Goal: Task Accomplishment & Management: Complete application form

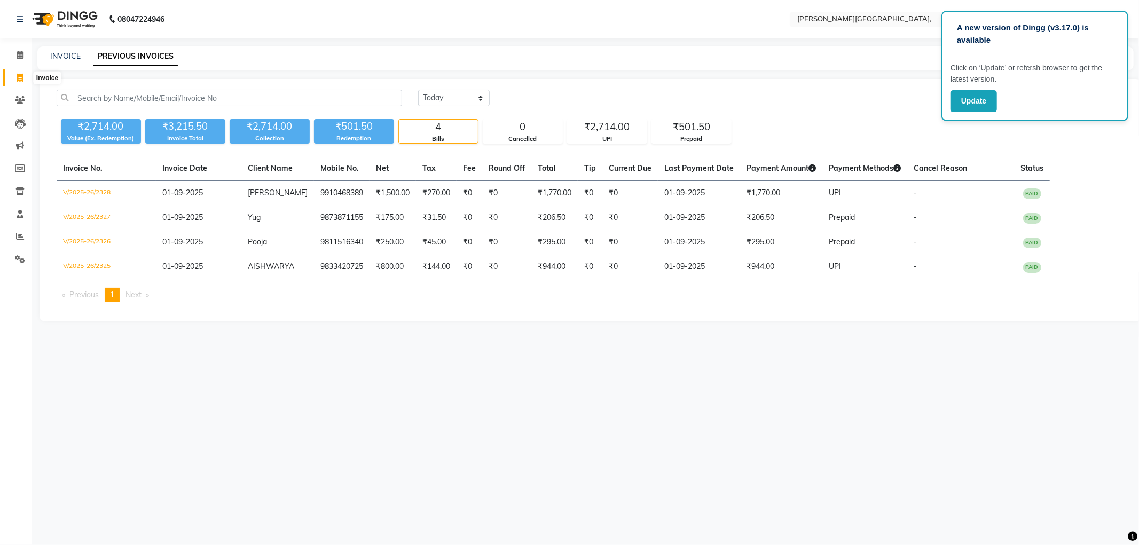
click at [18, 75] on icon at bounding box center [20, 78] width 6 height 8
select select "service"
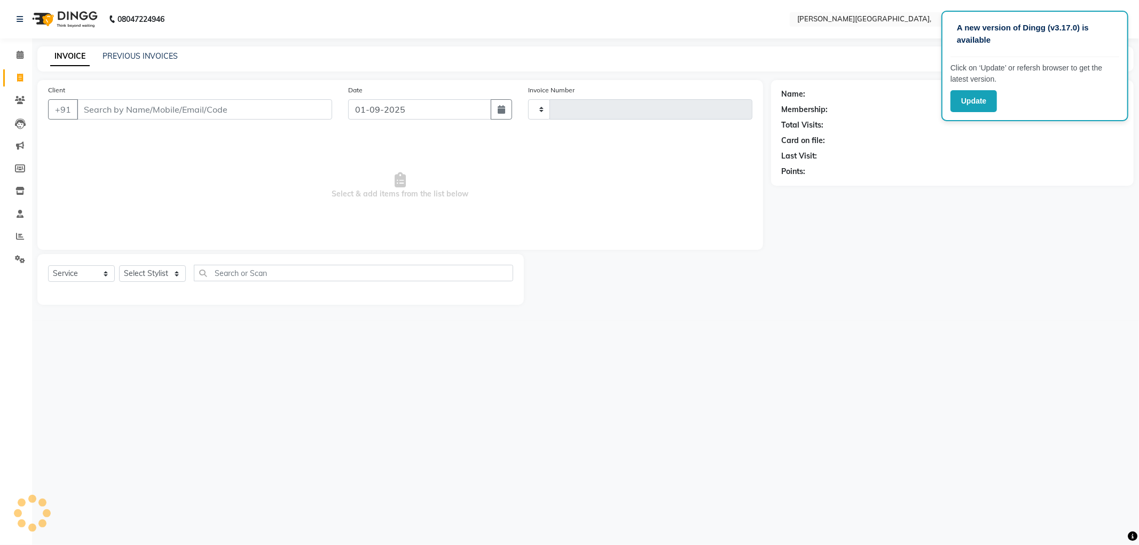
type input "2329"
select select "6483"
click at [178, 276] on select "Select Stylist [PERSON_NAME] [PERSON_NAME] gungun nails Manager [PERSON_NAME]" at bounding box center [152, 273] width 67 height 17
select select "90380"
click at [119, 266] on select "Select Stylist [PERSON_NAME] [PERSON_NAME] gungun nails Manager [PERSON_NAME]" at bounding box center [152, 273] width 67 height 17
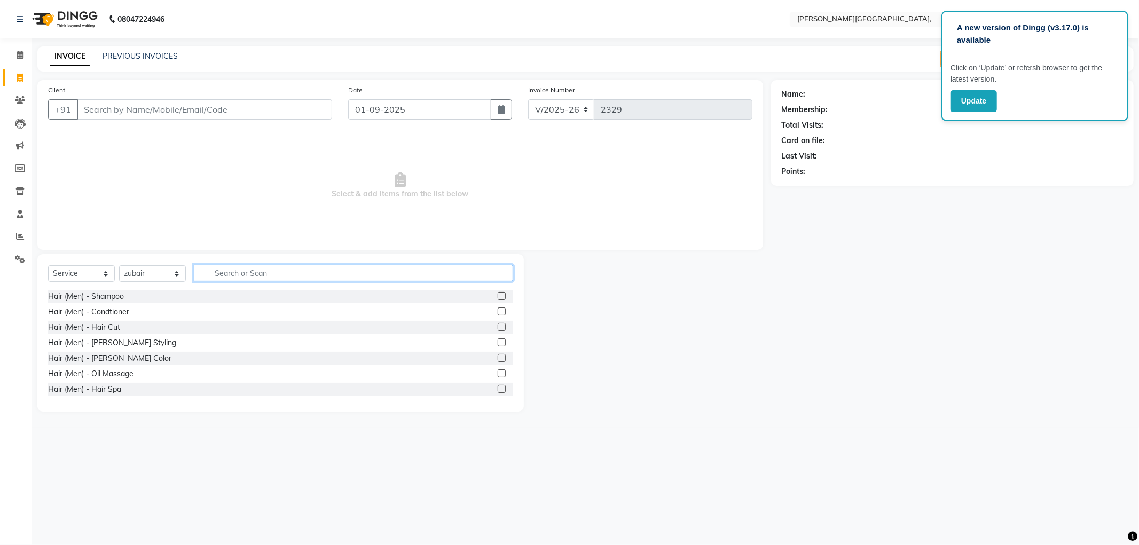
click at [224, 271] on input "text" at bounding box center [353, 273] width 319 height 17
type input "m"
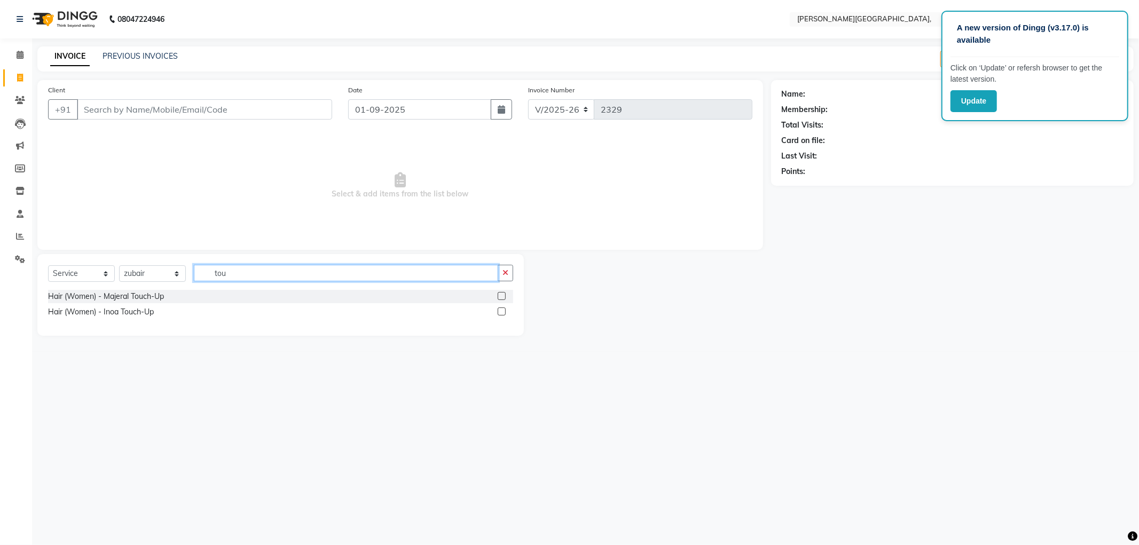
type input "tou"
click at [502, 295] on label at bounding box center [502, 296] width 8 height 8
click at [502, 295] on input "checkbox" at bounding box center [501, 296] width 7 height 7
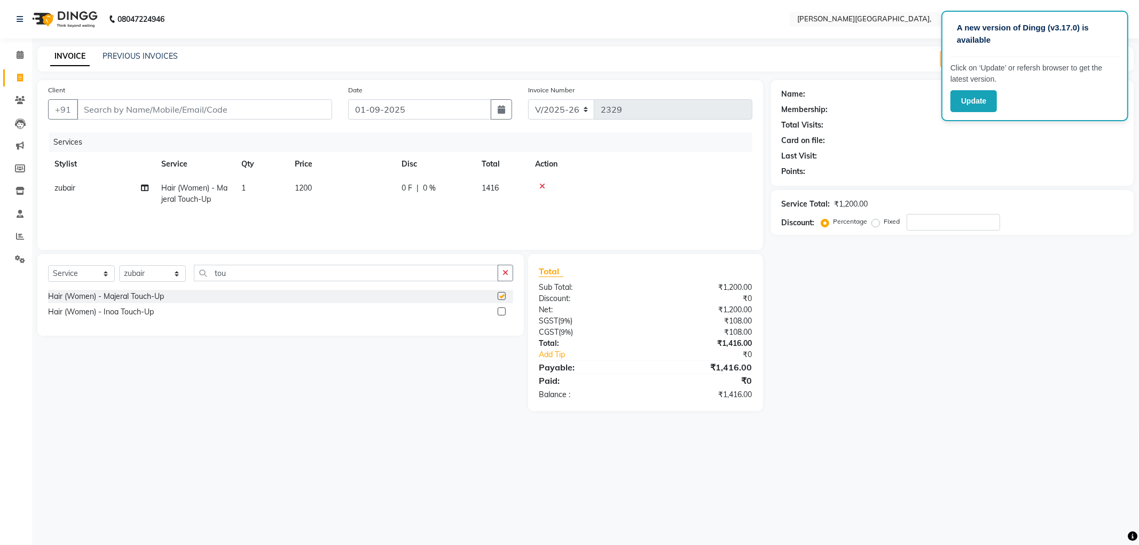
checkbox input "false"
click at [302, 188] on span "1200" at bounding box center [303, 188] width 17 height 10
select select "90380"
click at [358, 191] on input "1200" at bounding box center [392, 191] width 94 height 17
type input "2400"
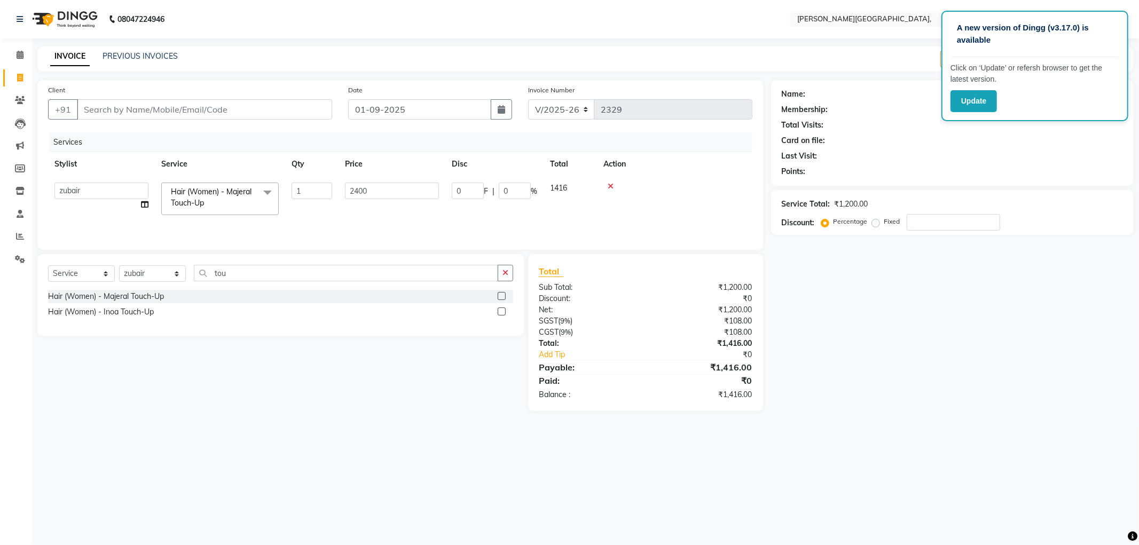
click at [365, 211] on div "Services Stylist Service Qty Price Disc Total Action [PERSON_NAME] [PERSON_NAME…" at bounding box center [400, 185] width 704 height 107
click at [228, 113] on input "Client" at bounding box center [204, 109] width 255 height 20
click at [545, 187] on icon at bounding box center [542, 186] width 6 height 7
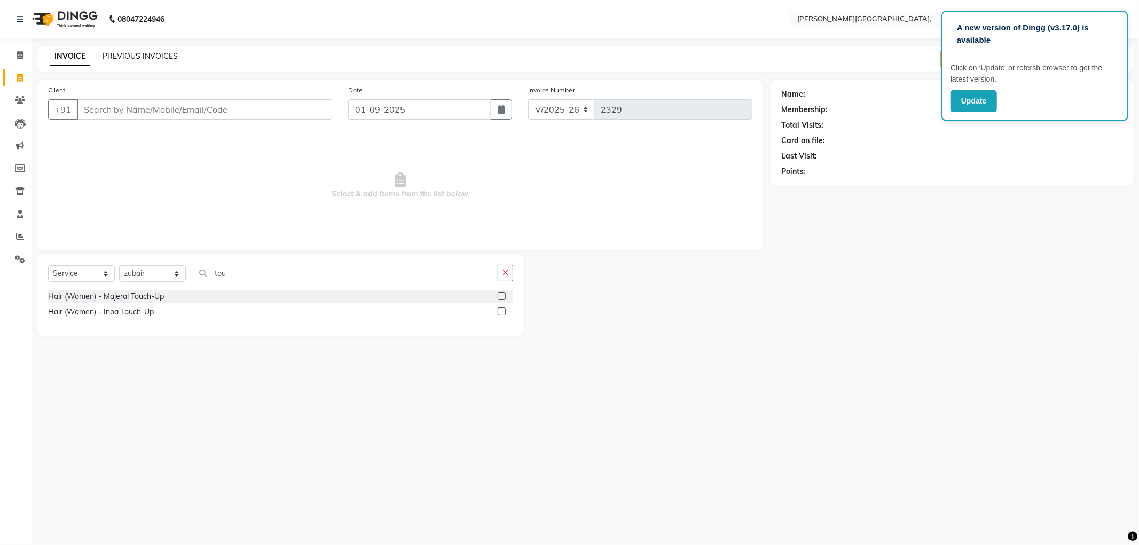
click at [141, 59] on link "PREVIOUS INVOICES" at bounding box center [140, 56] width 75 height 10
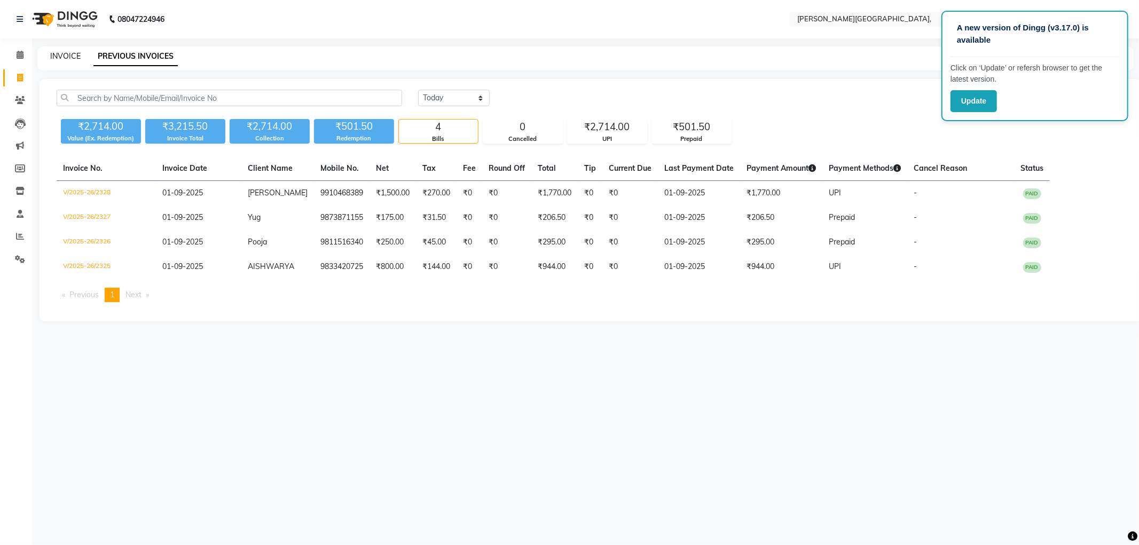
click at [68, 52] on link "INVOICE" at bounding box center [65, 56] width 30 height 10
select select "6483"
select select "service"
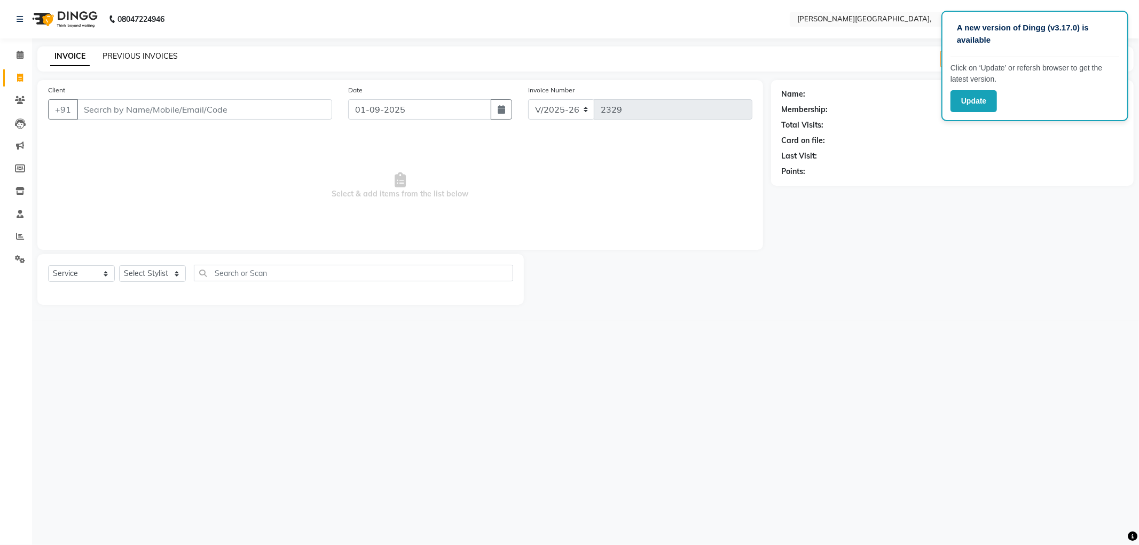
click at [139, 56] on link "PREVIOUS INVOICES" at bounding box center [140, 56] width 75 height 10
